Goal: Information Seeking & Learning: Learn about a topic

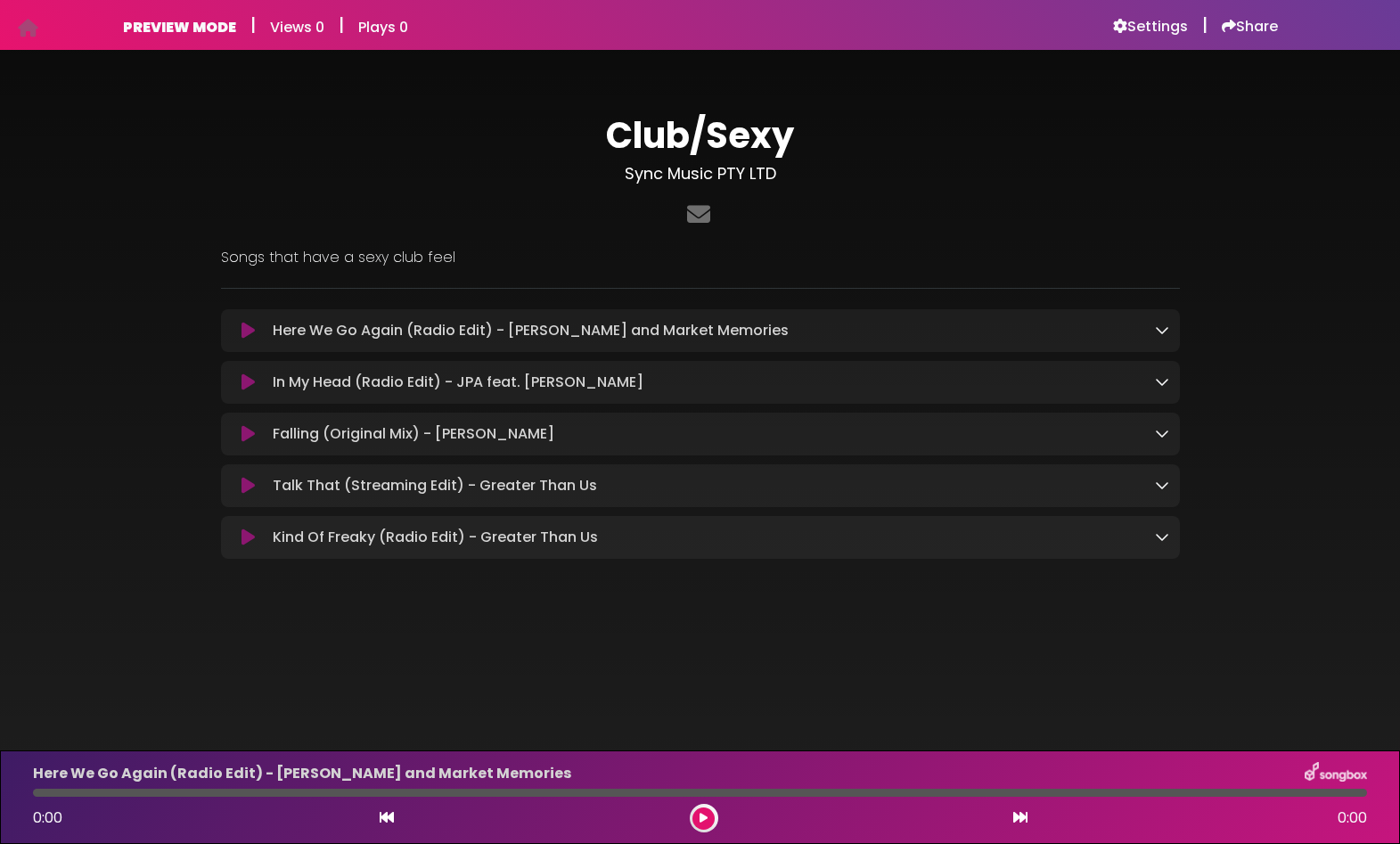
click at [1164, 333] on icon at bounding box center [1162, 330] width 14 height 14
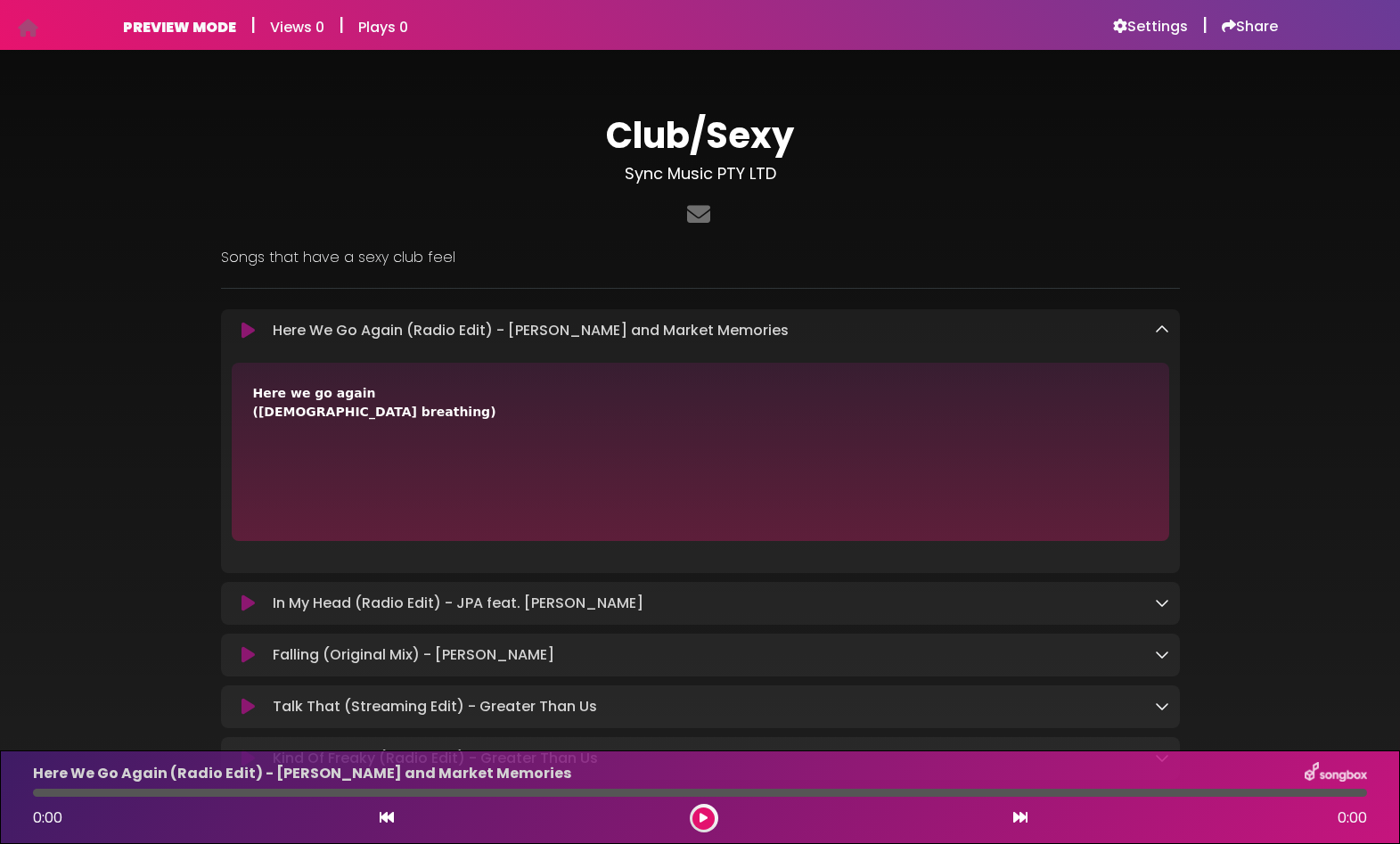
click at [1164, 333] on icon at bounding box center [1162, 330] width 14 height 14
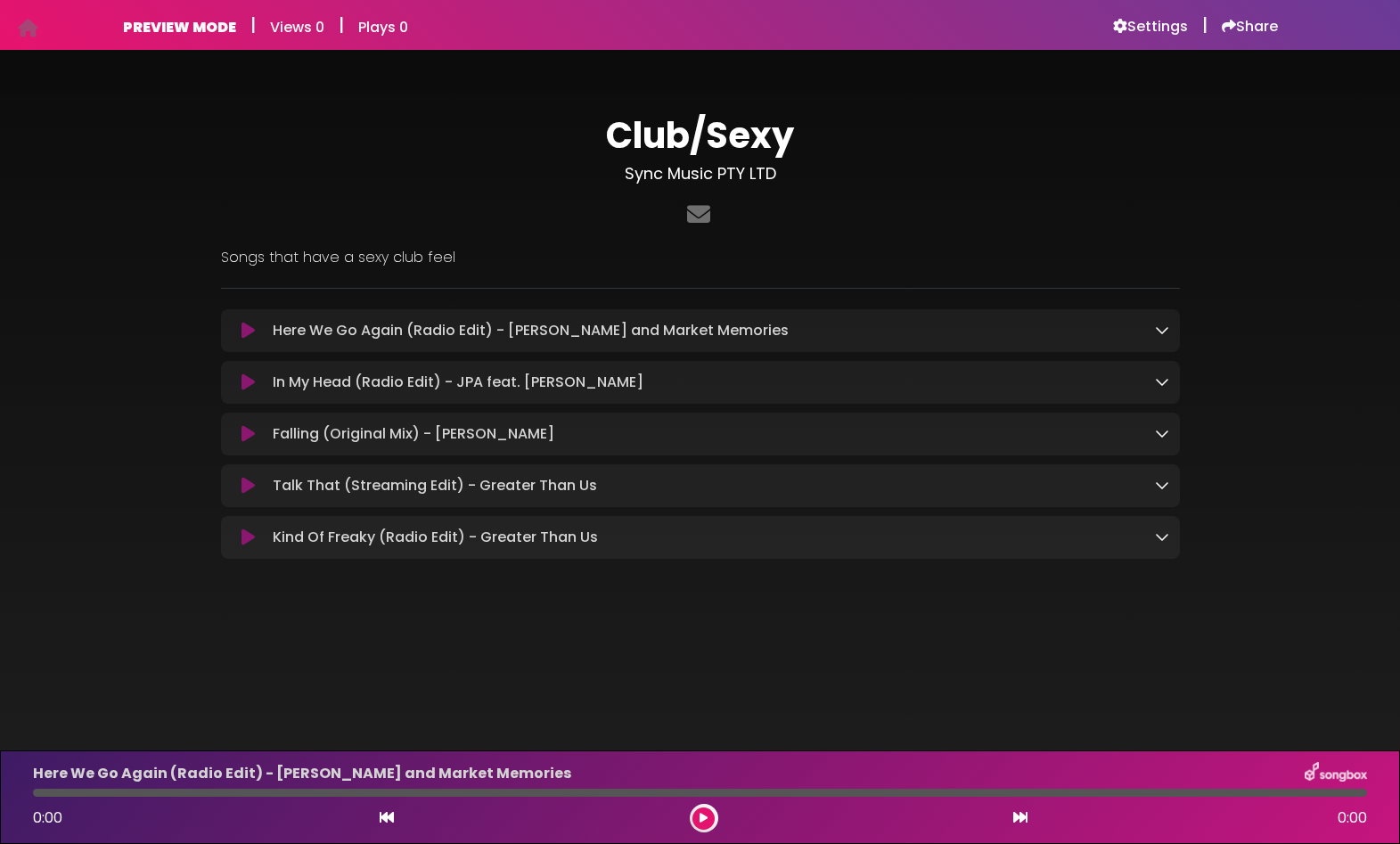
click at [1158, 382] on icon at bounding box center [1162, 381] width 14 height 14
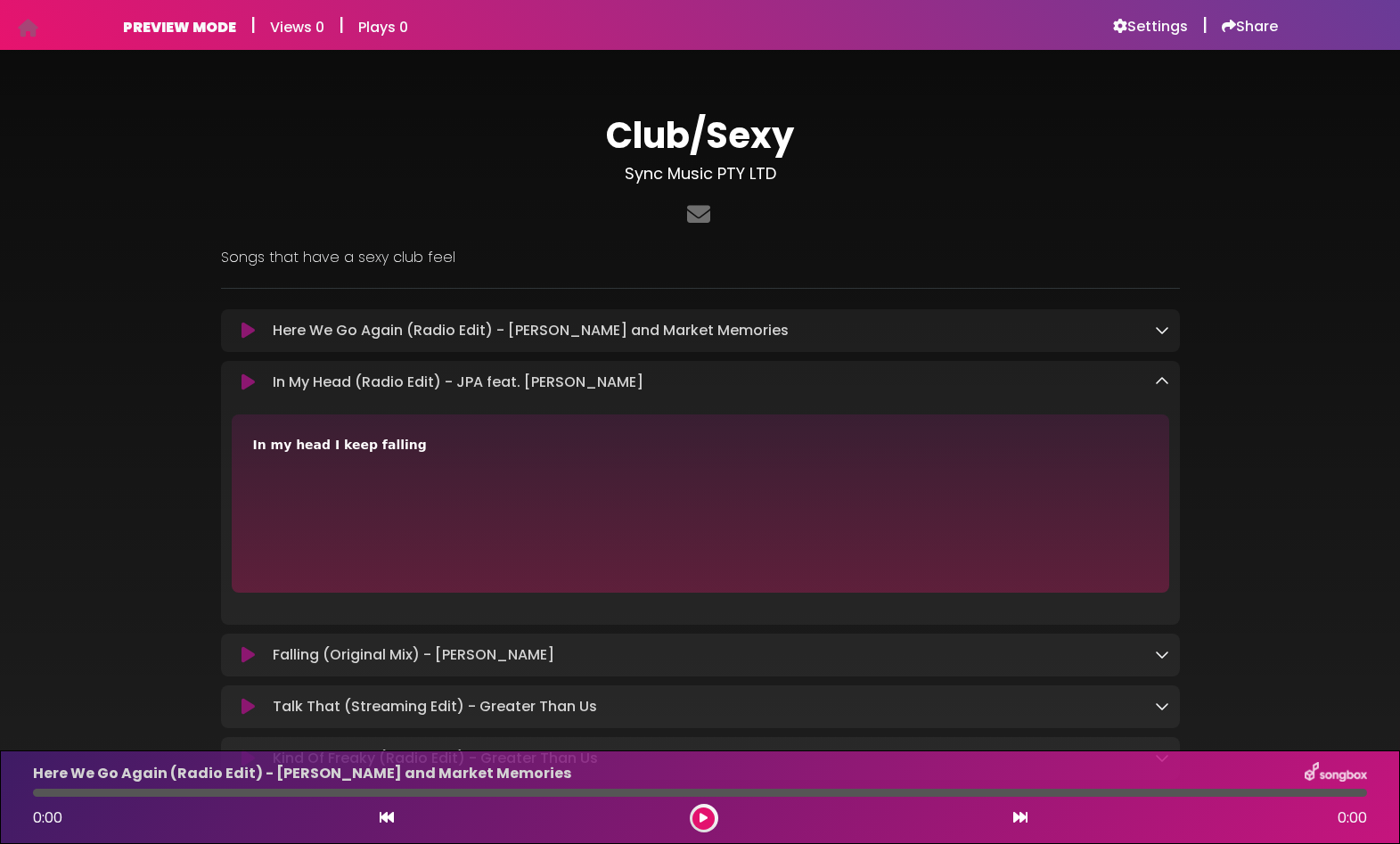
click at [1158, 382] on icon at bounding box center [1162, 381] width 14 height 14
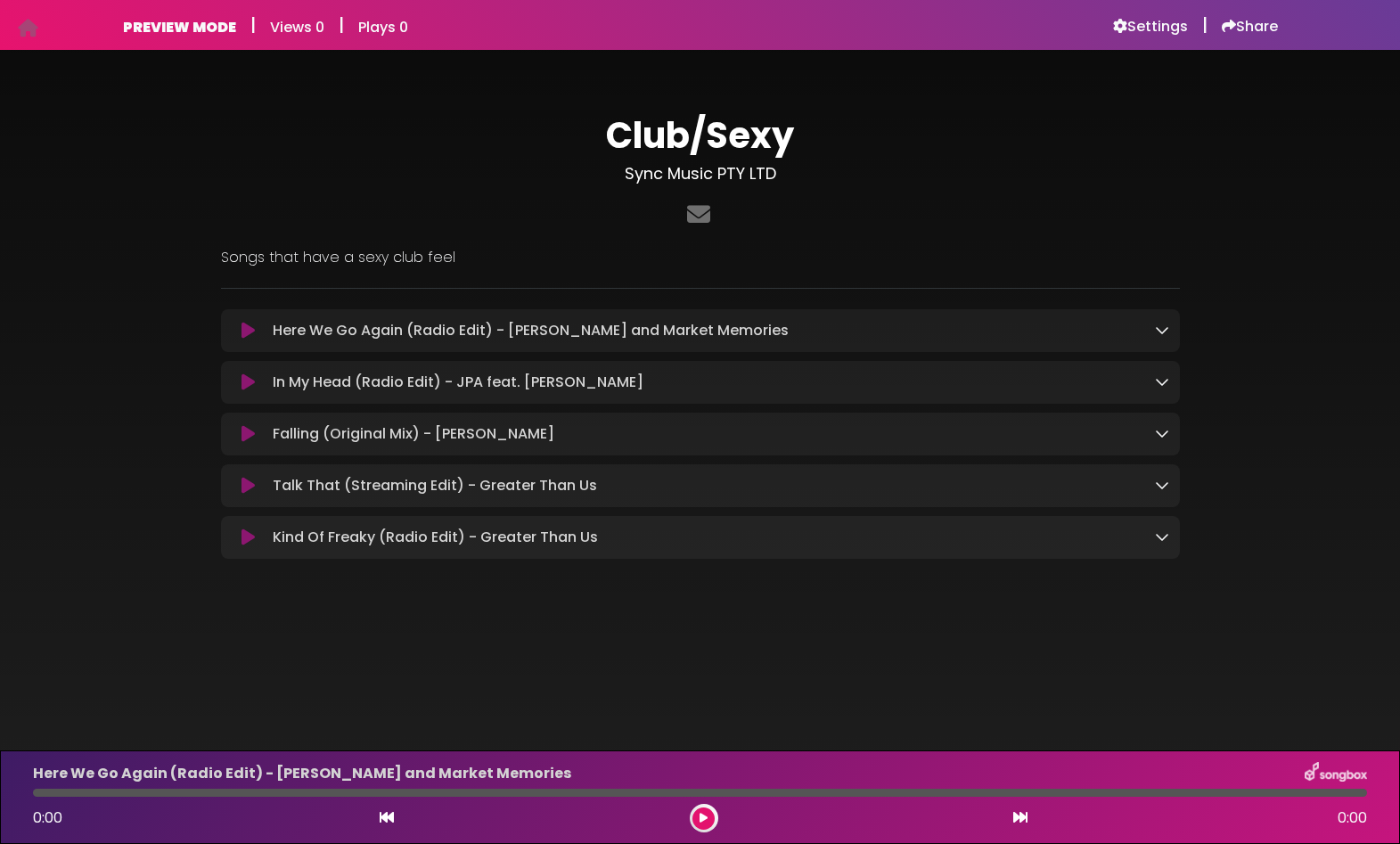
click at [1161, 435] on icon at bounding box center [1162, 433] width 14 height 14
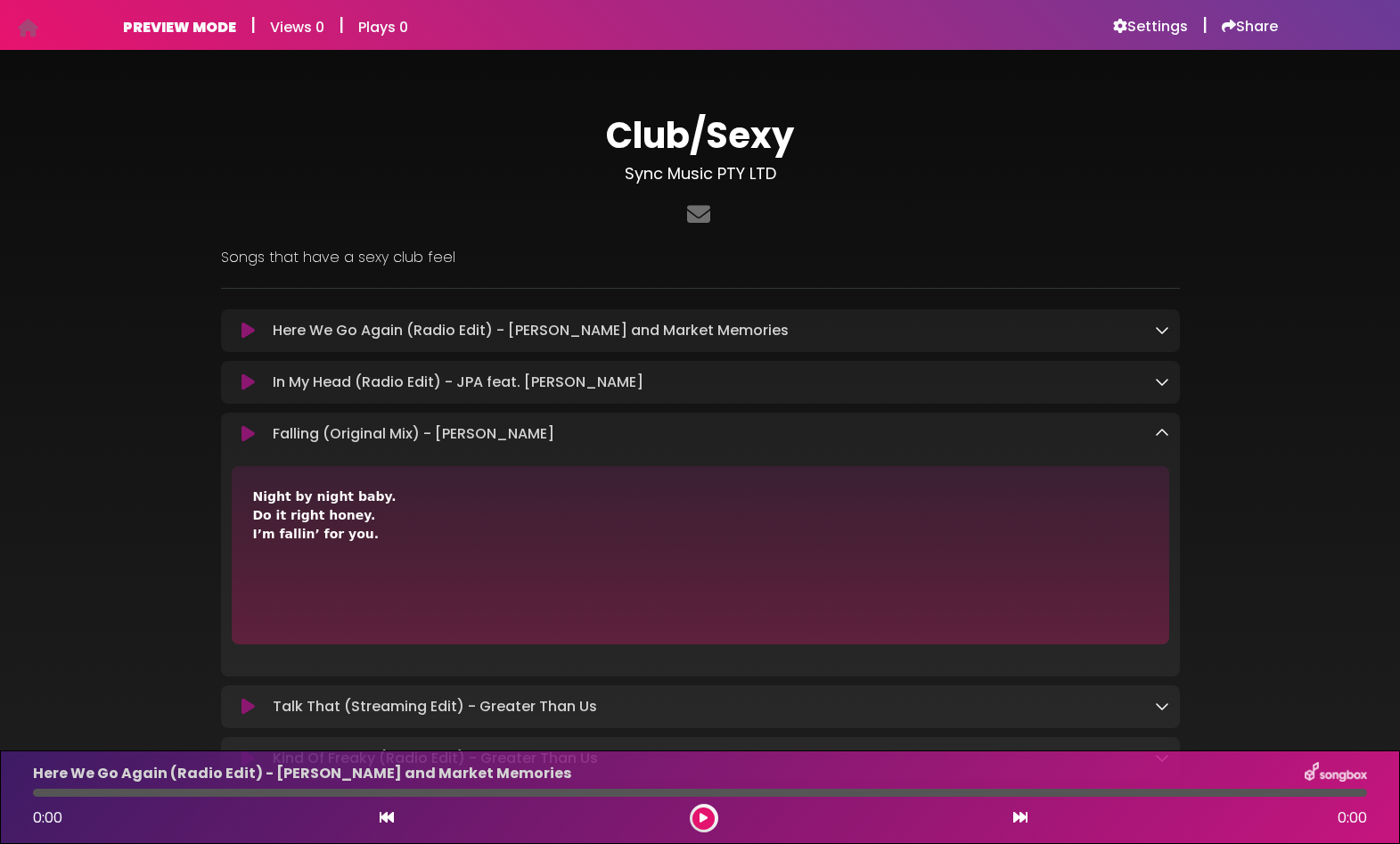
click at [1161, 435] on icon at bounding box center [1162, 433] width 14 height 14
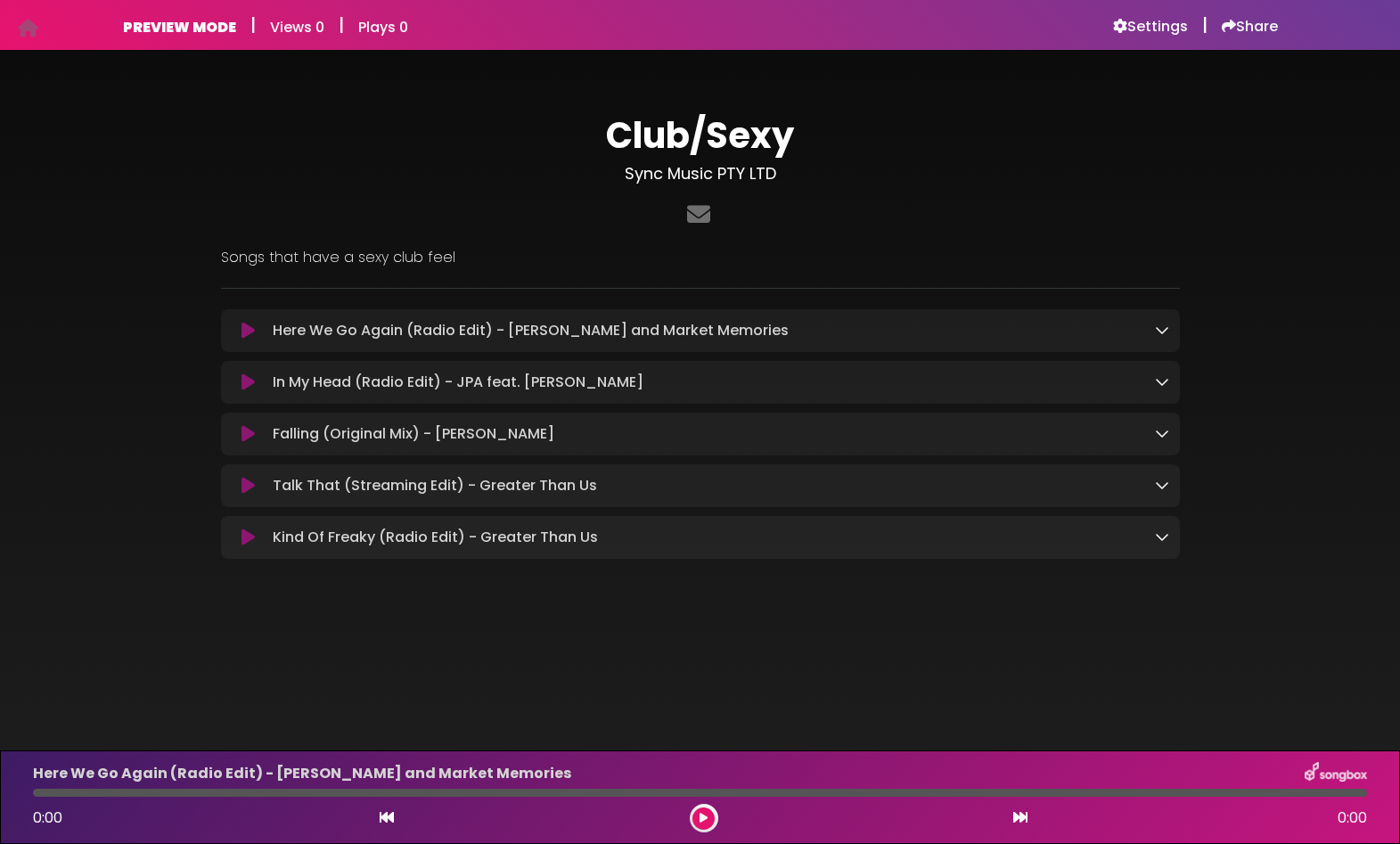
click at [1164, 485] on icon at bounding box center [1162, 485] width 14 height 14
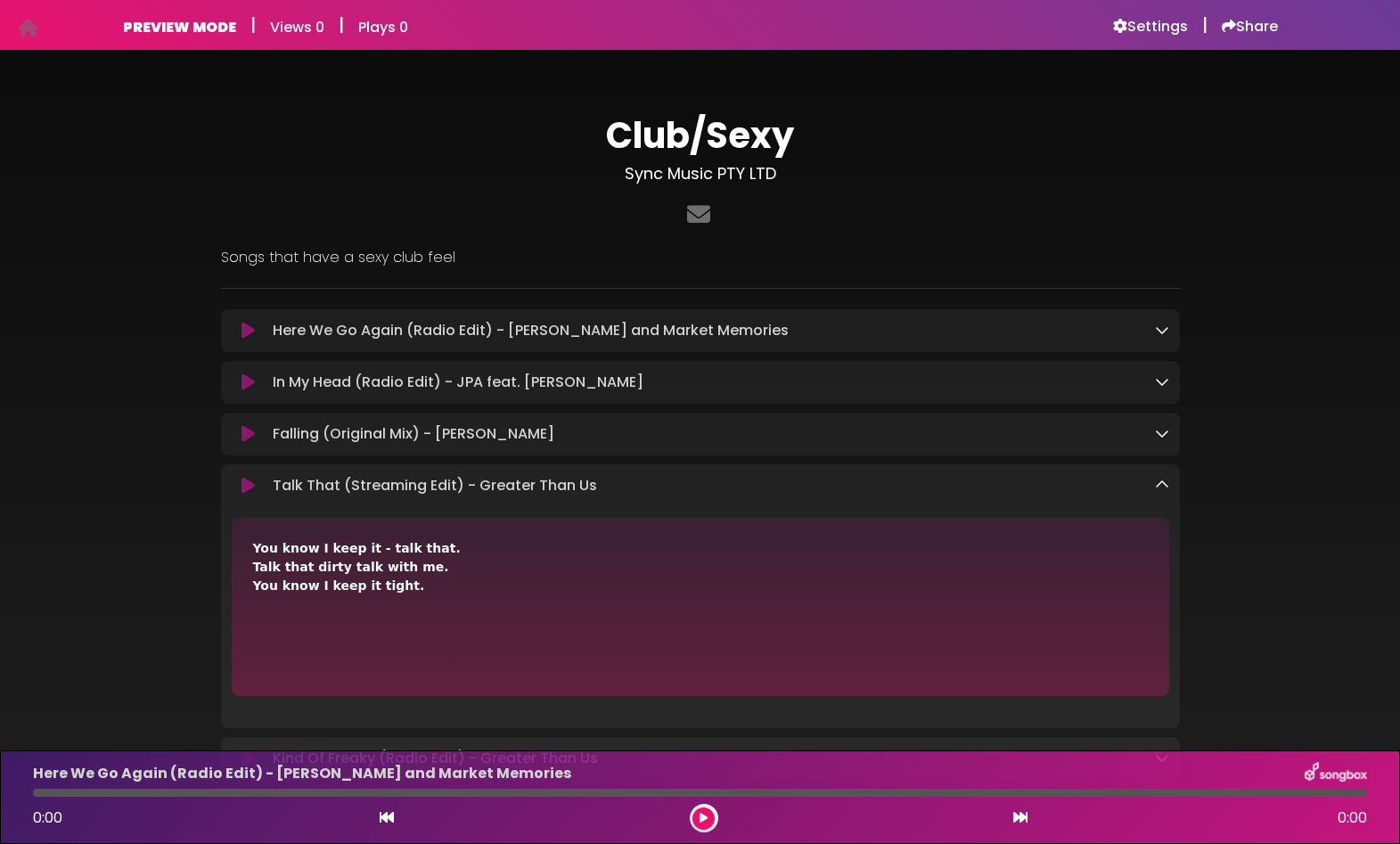
click at [1164, 485] on icon at bounding box center [1162, 485] width 14 height 14
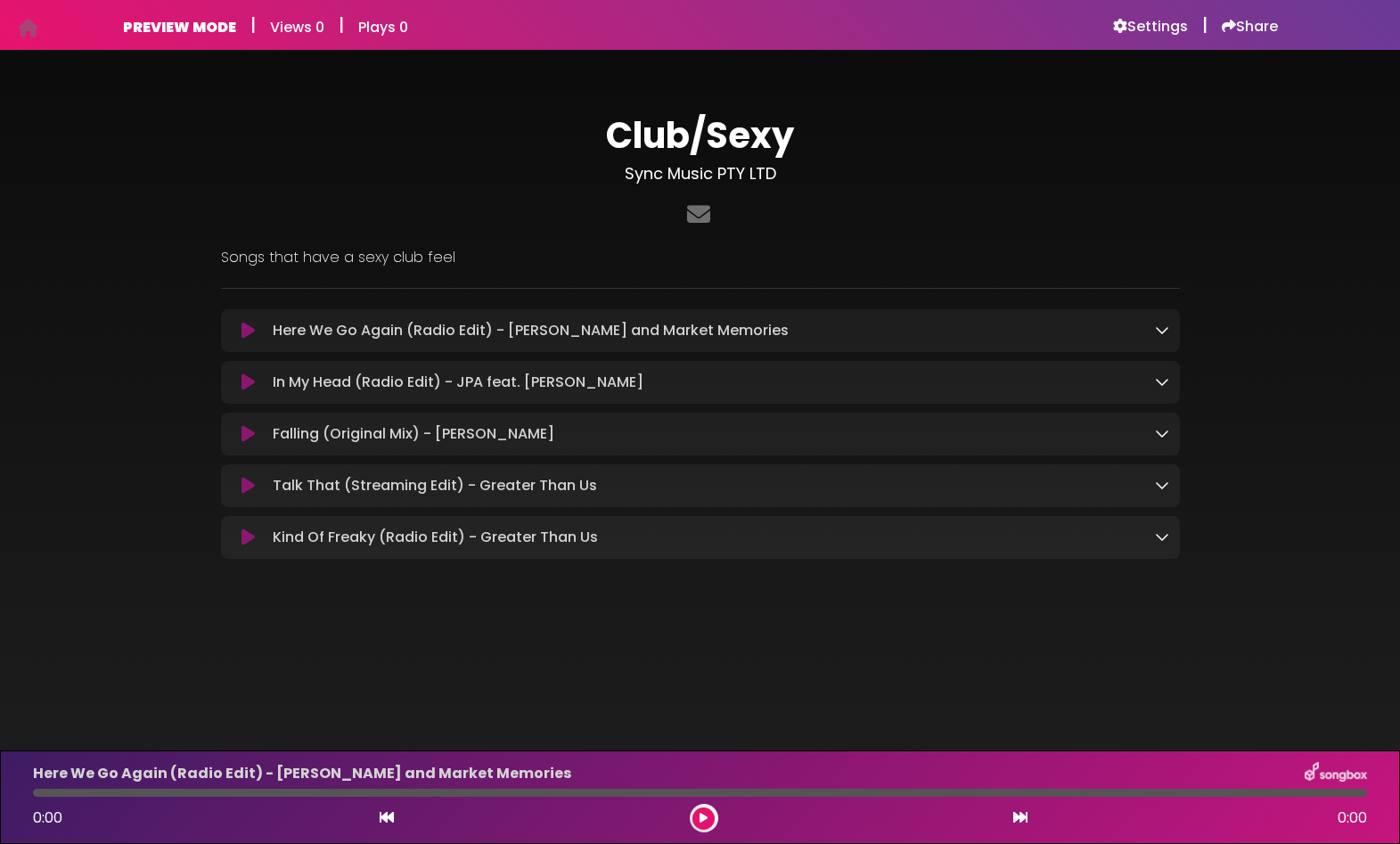
click at [1162, 541] on icon at bounding box center [1162, 537] width 14 height 14
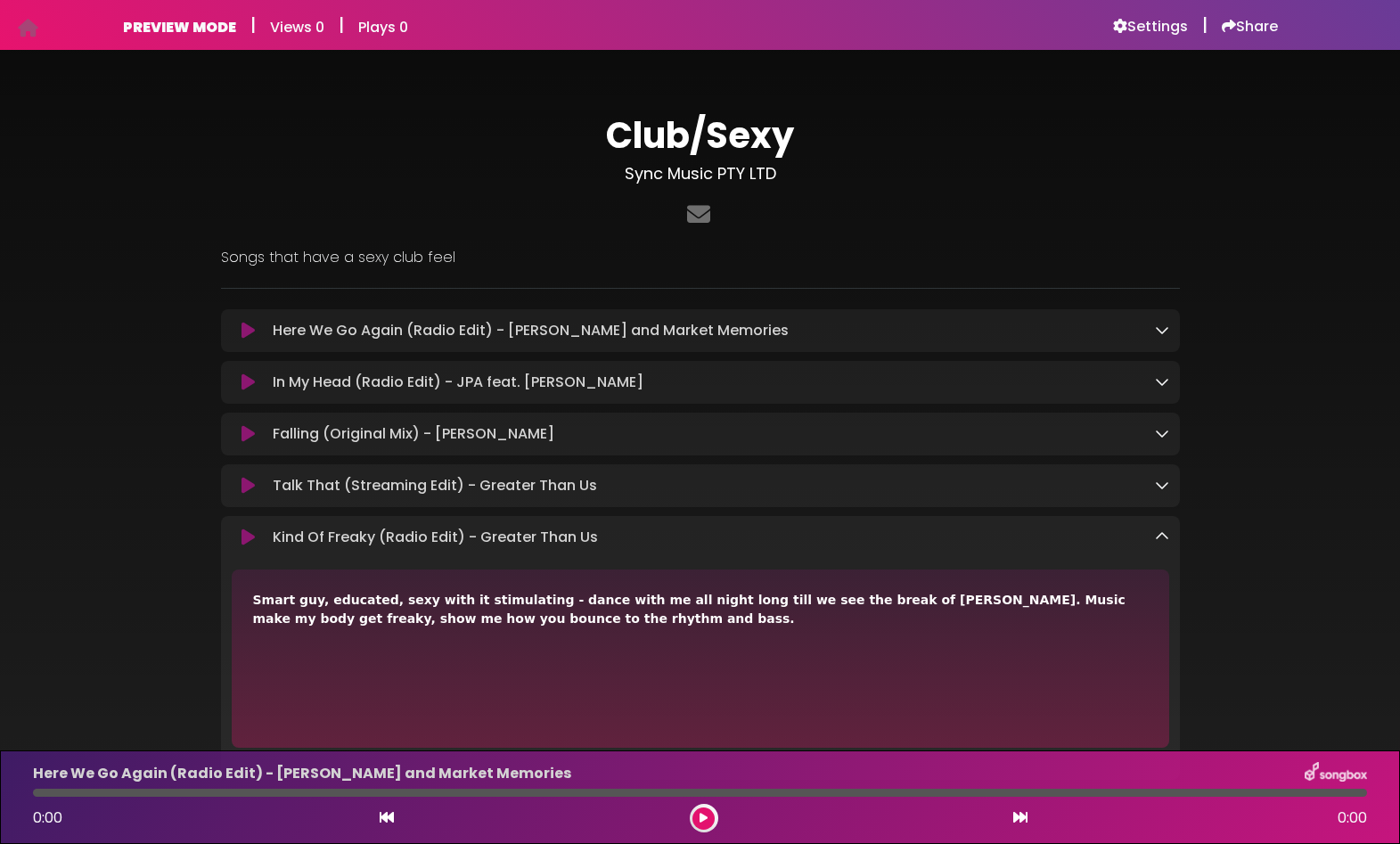
click at [1162, 541] on icon at bounding box center [1162, 537] width 14 height 14
